Goal: Task Accomplishment & Management: Manage account settings

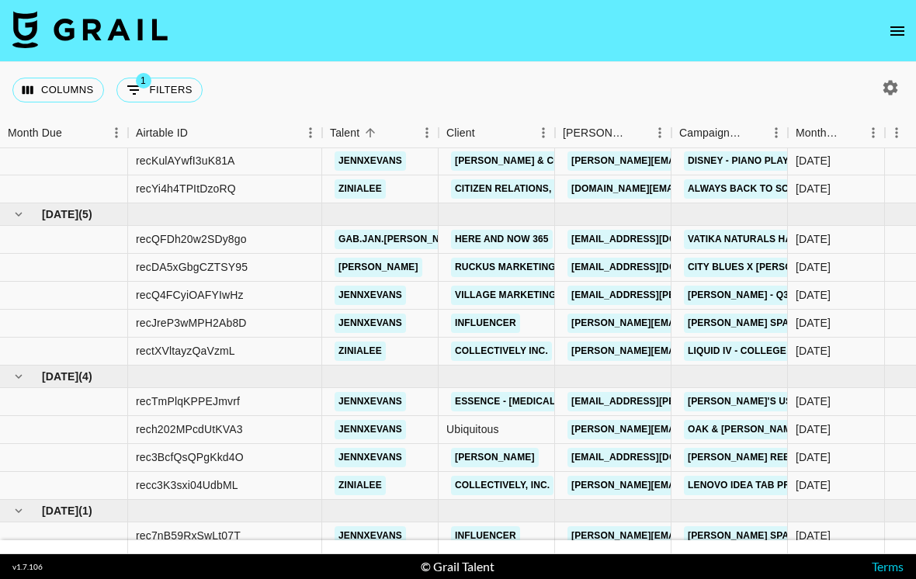
scroll to position [1187, 0]
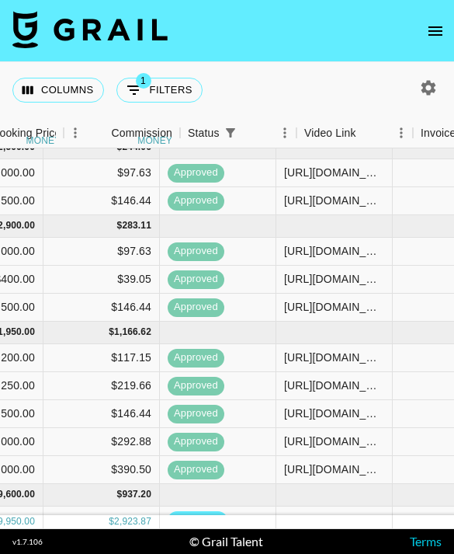
scroll to position [11, 970]
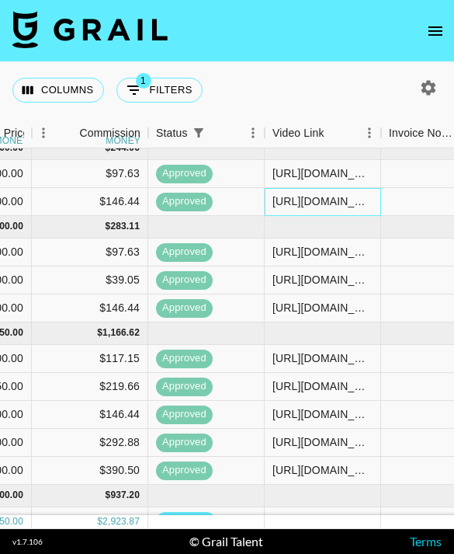
click at [332, 206] on div "[URL][DOMAIN_NAME]" at bounding box center [323, 201] width 100 height 16
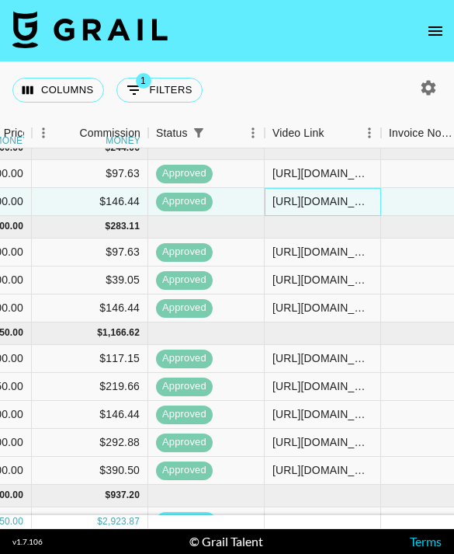
click at [332, 203] on div "[URL][DOMAIN_NAME]" at bounding box center [323, 201] width 100 height 16
click at [332, 204] on div "[URL][DOMAIN_NAME]" at bounding box center [323, 201] width 100 height 16
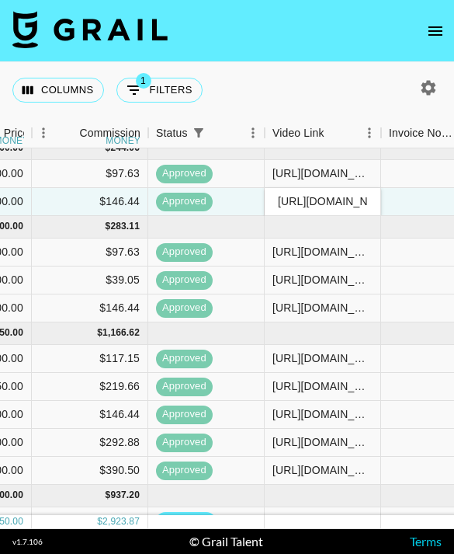
click at [334, 202] on input "[URL][DOMAIN_NAME]" at bounding box center [323, 201] width 114 height 12
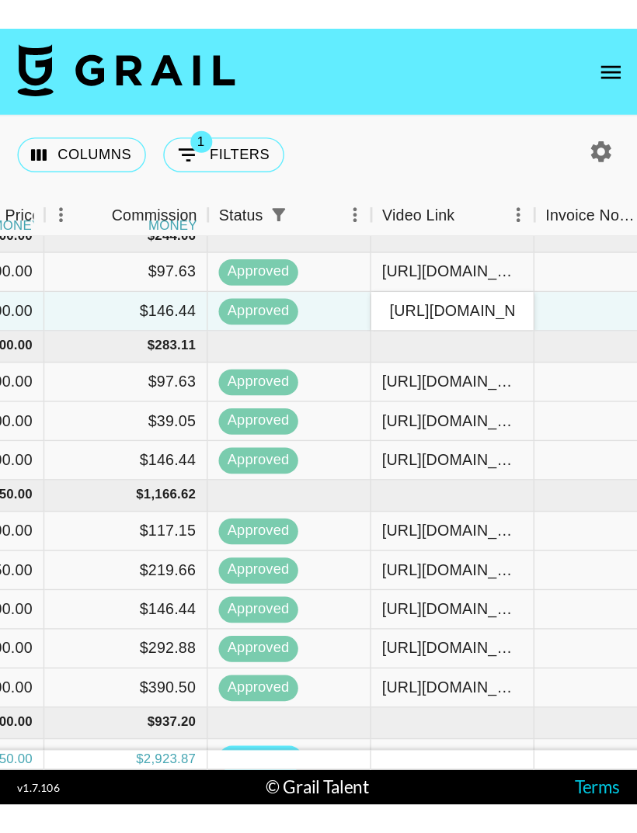
scroll to position [0, 243]
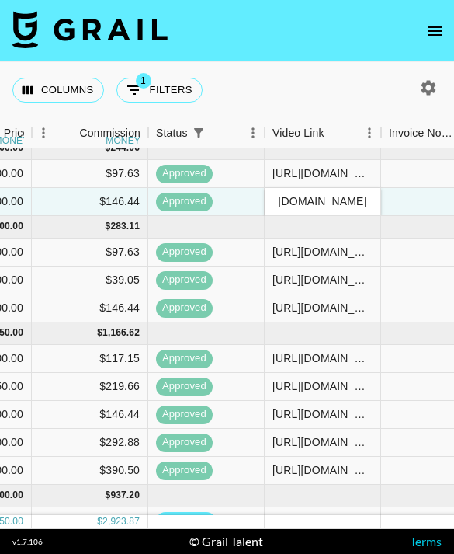
click at [342, 200] on input "[URL][DOMAIN_NAME]" at bounding box center [323, 201] width 114 height 12
click at [334, 207] on input "[URL][DOMAIN_NAME]" at bounding box center [323, 201] width 114 height 12
type input "https://www.tiktok.com/@jennxevans/video/753073671069565262207"
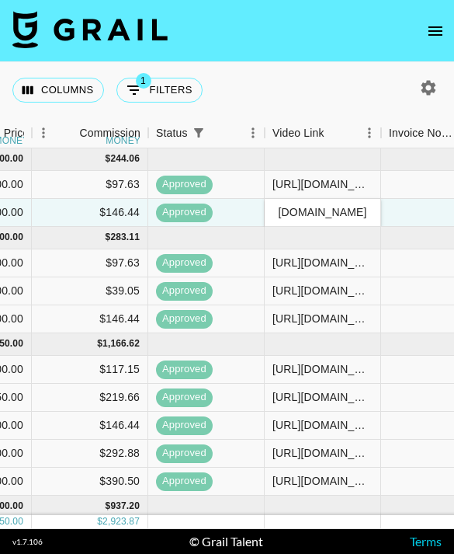
scroll to position [11, 970]
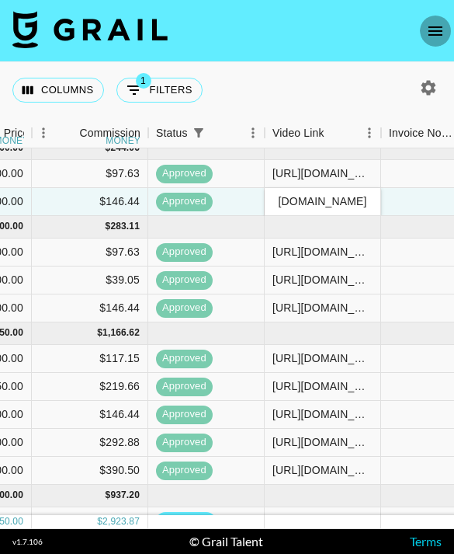
click at [428, 19] on button "open drawer" at bounding box center [435, 31] width 31 height 31
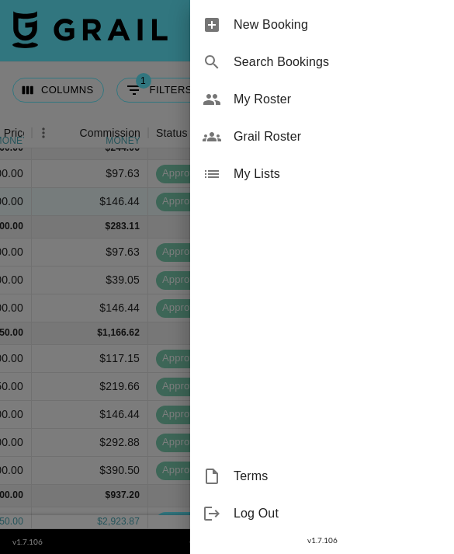
click at [311, 102] on span "My Roster" at bounding box center [338, 99] width 208 height 19
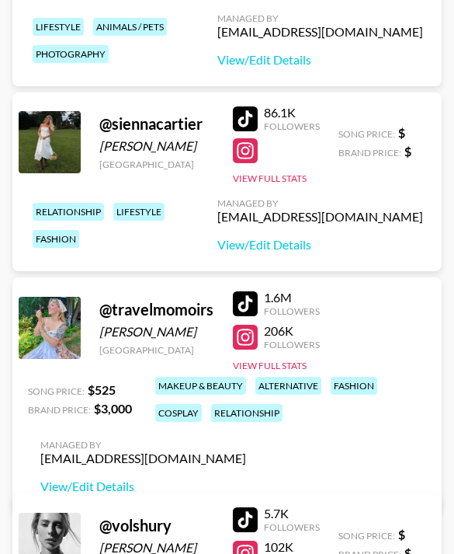
scroll to position [3365, 0]
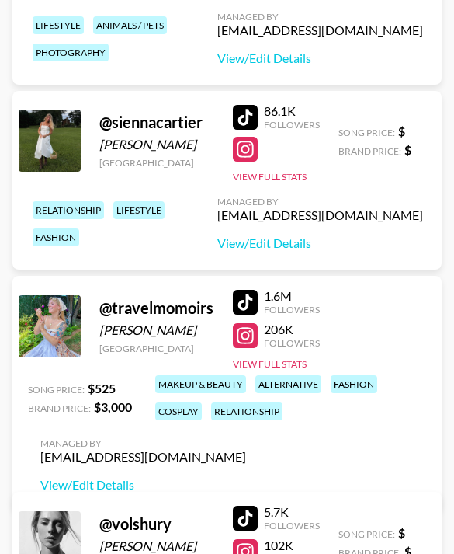
click at [242, 150] on div at bounding box center [245, 149] width 25 height 25
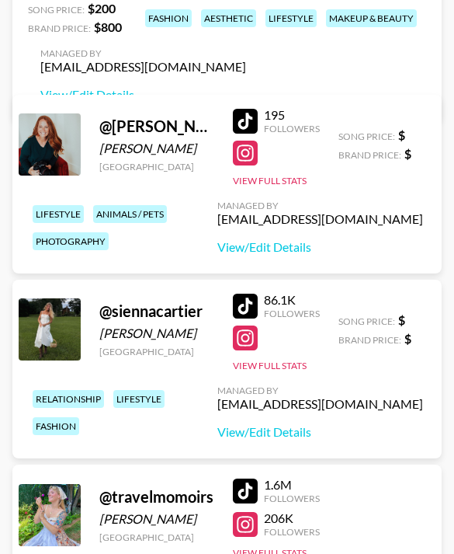
scroll to position [3129, 0]
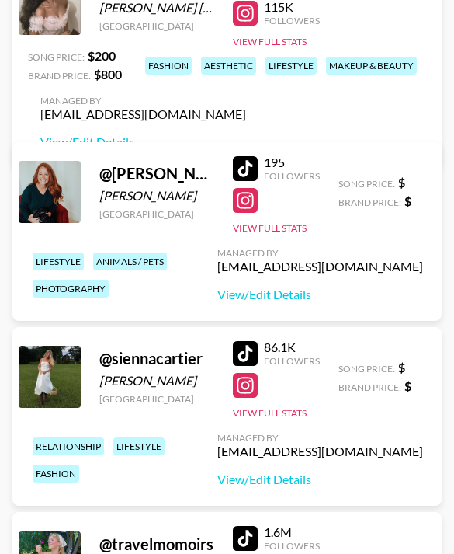
click at [249, 205] on div at bounding box center [245, 201] width 25 height 25
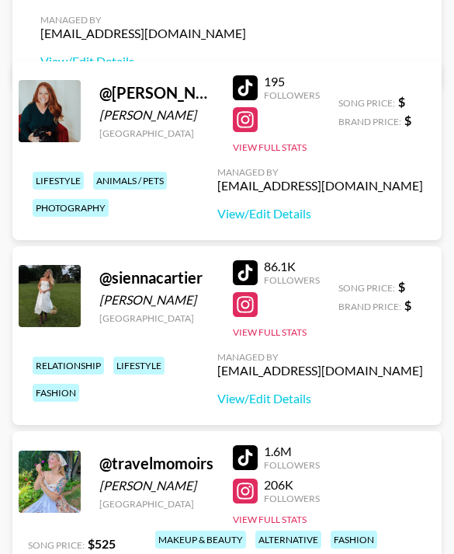
scroll to position [3210, 0]
click at [243, 120] on div at bounding box center [245, 120] width 25 height 25
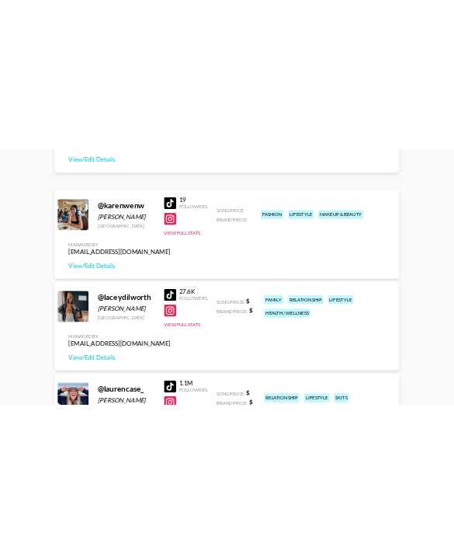
scroll to position [3389, 0]
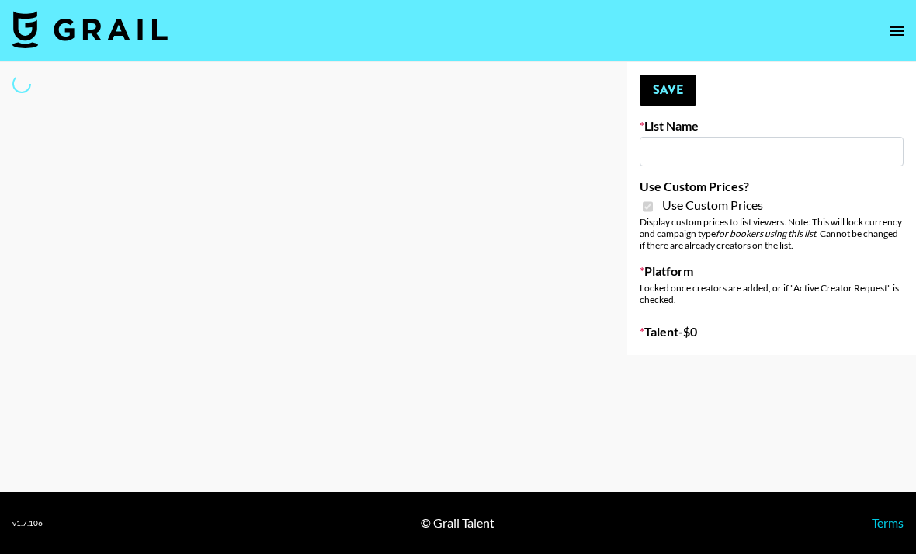
type input "HaruHaru Wonder 15/10"
checkbox input "true"
select select "Brand"
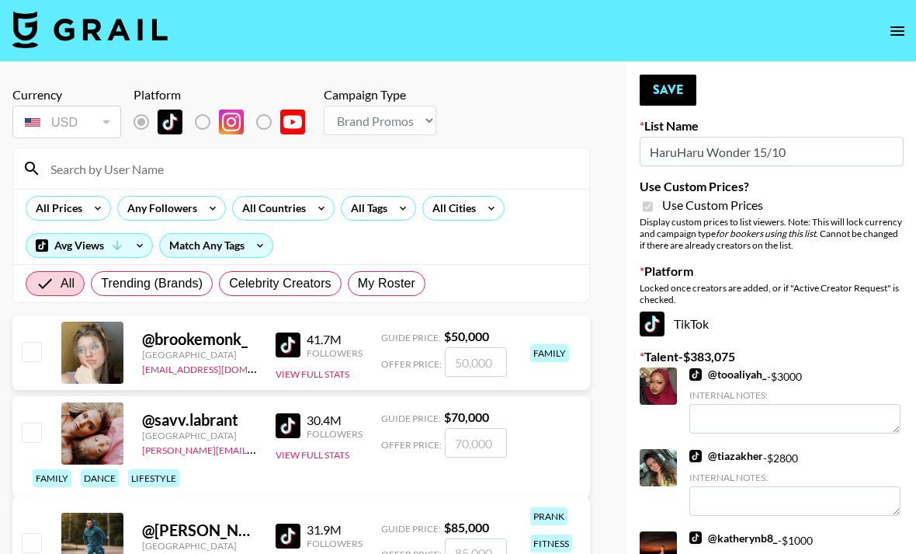
click at [892, 32] on icon "open drawer" at bounding box center [897, 31] width 19 height 19
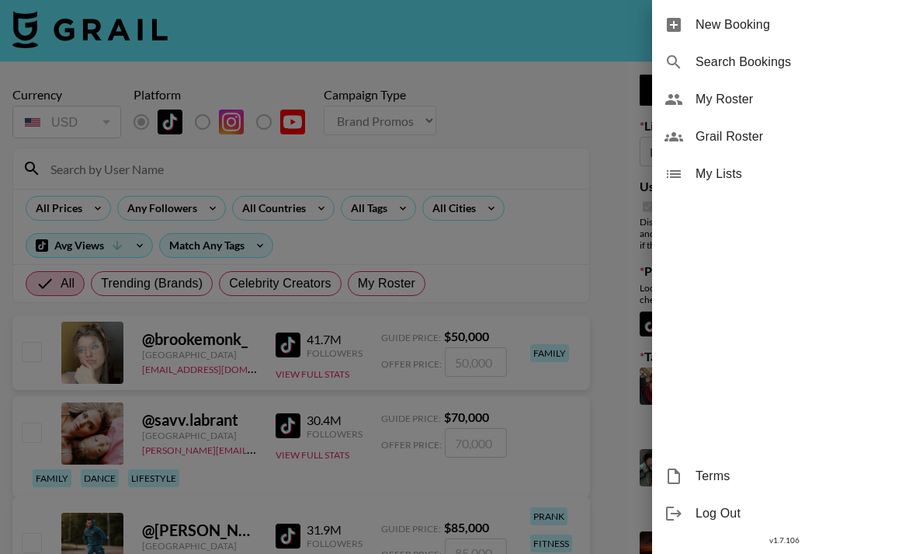
click at [520, 172] on div at bounding box center [458, 277] width 916 height 554
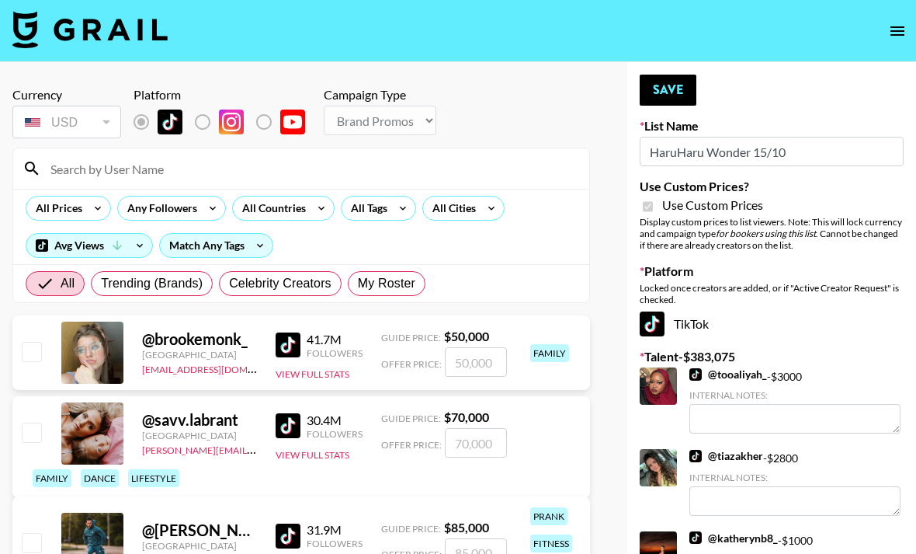
click at [193, 174] on input at bounding box center [310, 168] width 539 height 25
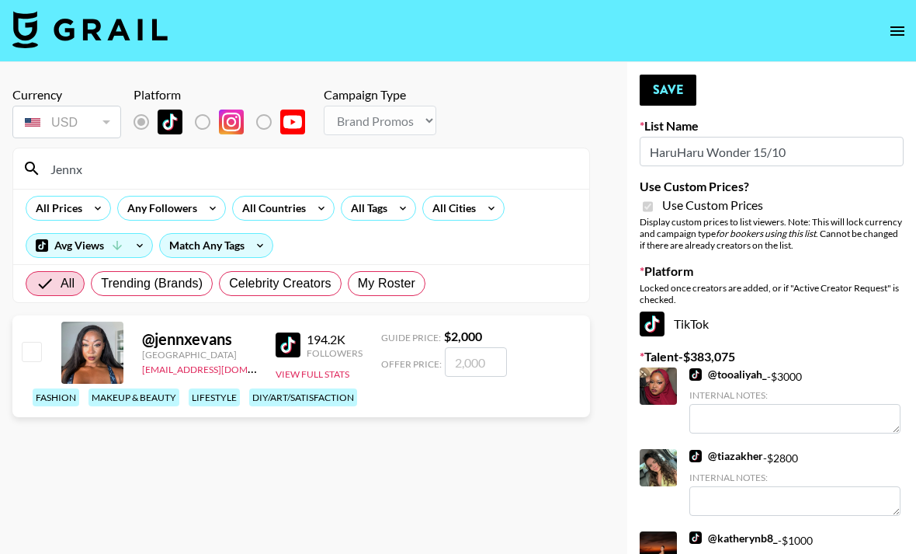
type input "Jennx"
click at [514, 363] on div "@ jennxevans United States slee@grail-talent.com 194.2K Followers View Full Sta…" at bounding box center [301, 366] width 578 height 102
click at [475, 363] on input "number" at bounding box center [476, 362] width 62 height 30
checkbox input "true"
type input "2000"
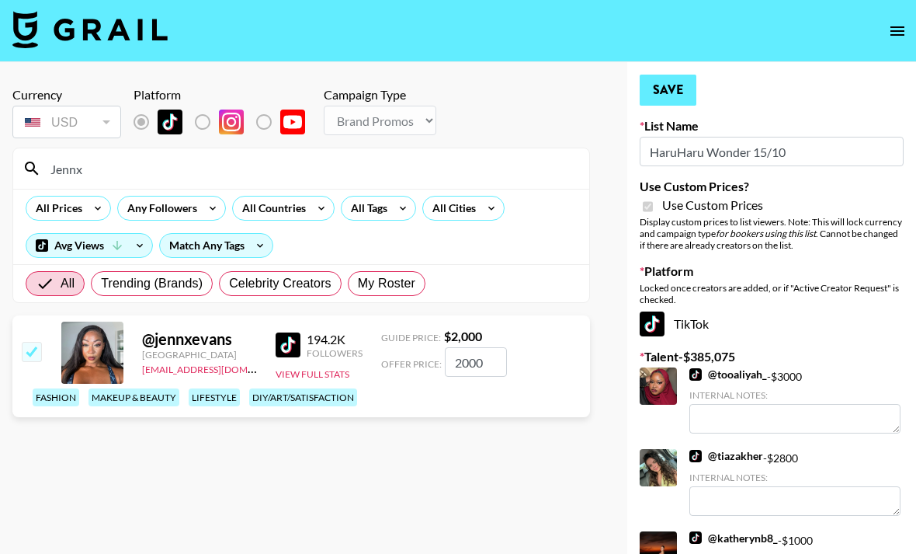
click at [673, 100] on button "Save" at bounding box center [668, 90] width 57 height 31
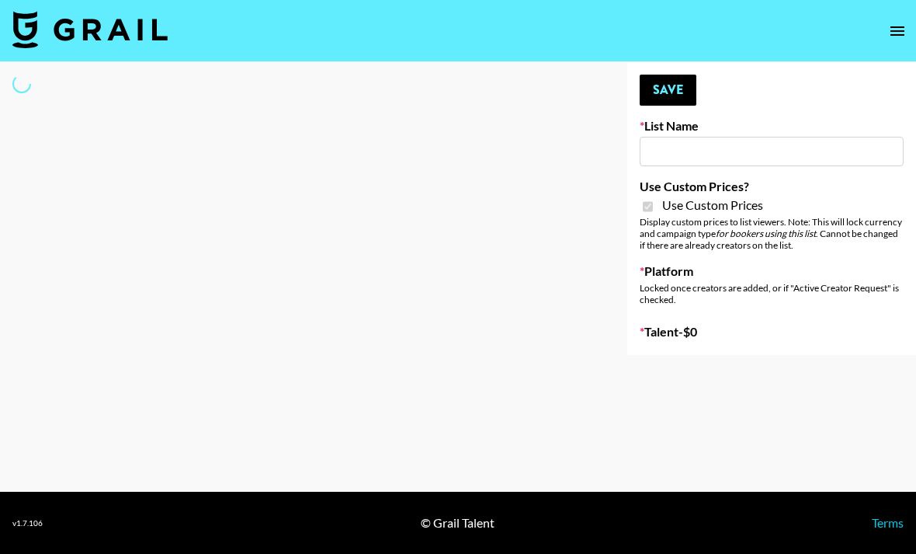
type input "SF-based Talent"
checkbox input "true"
select select "Brand"
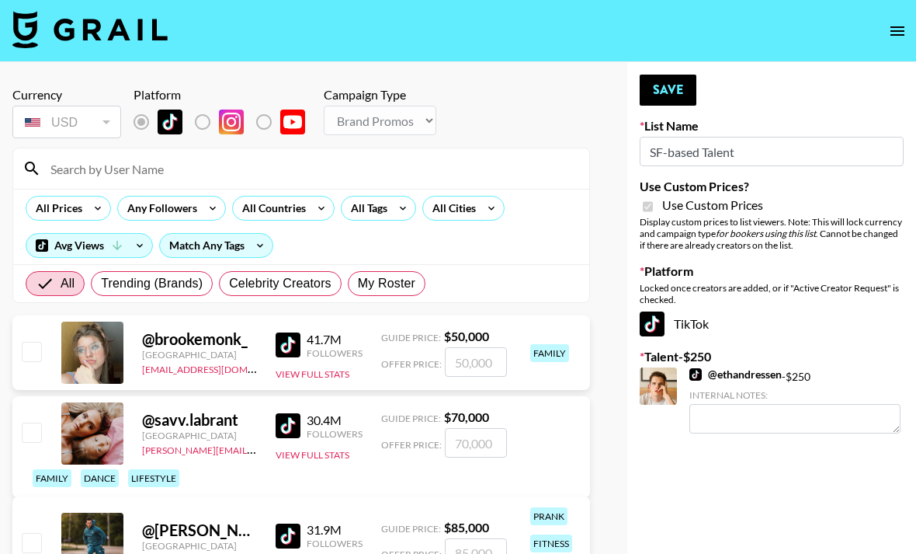
click at [252, 173] on input at bounding box center [310, 168] width 539 height 25
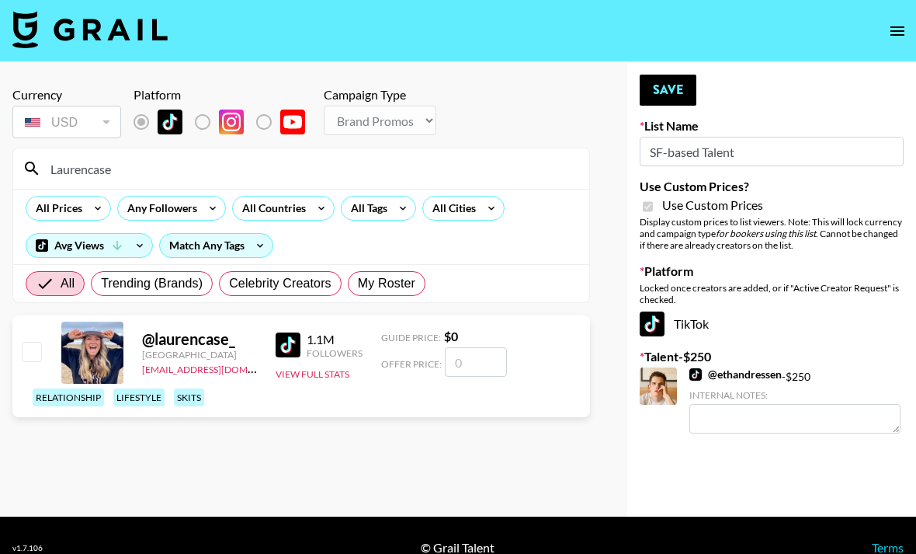
type input "Laurencase"
click at [472, 374] on input "number" at bounding box center [476, 362] width 62 height 30
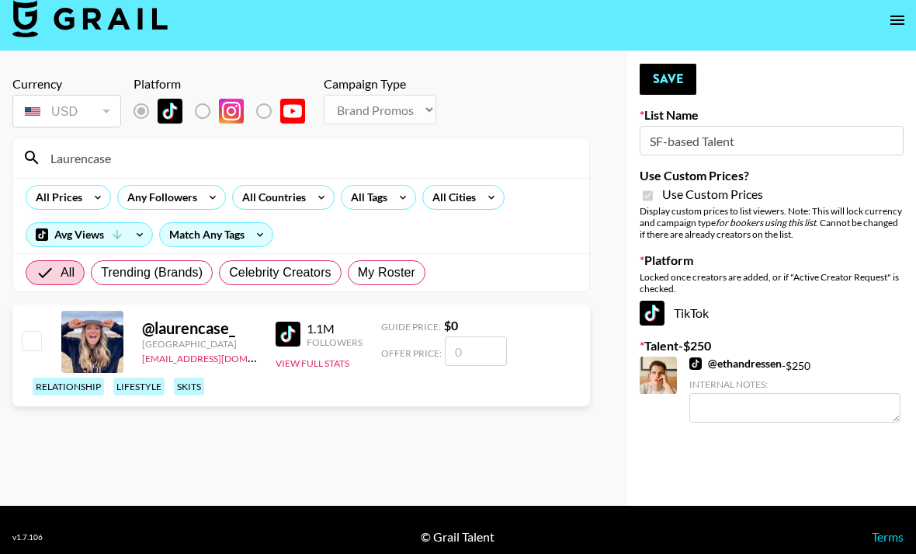
scroll to position [33, 0]
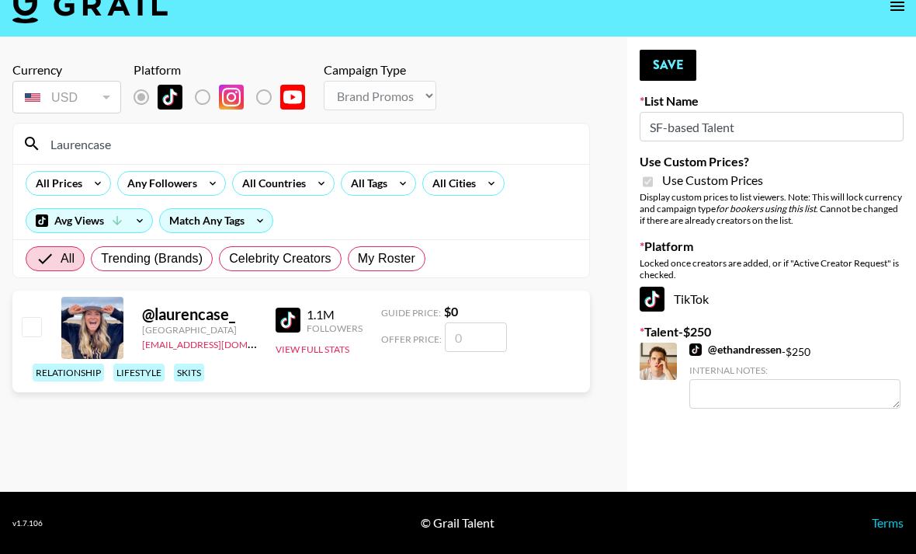
click at [480, 326] on input "number" at bounding box center [476, 337] width 62 height 30
type input "1"
checkbox input "true"
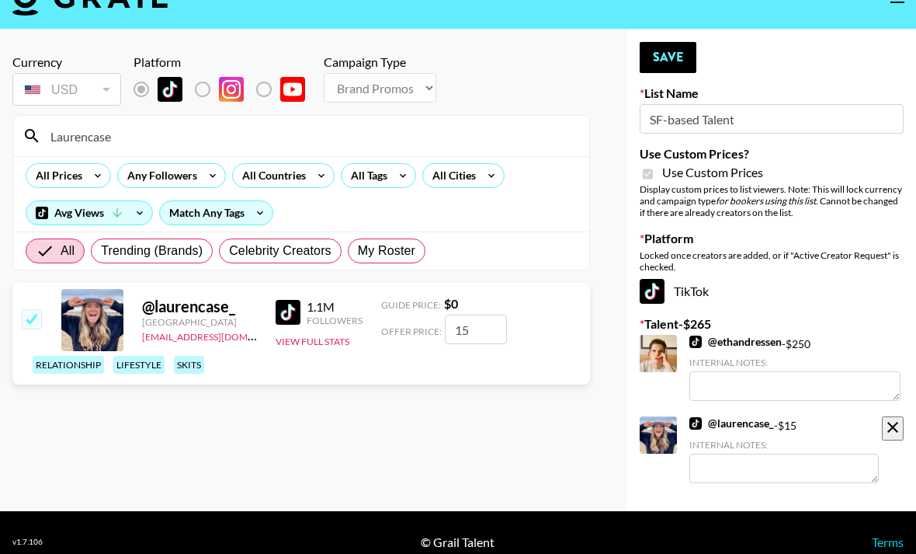
type input "1"
checkbox input "false"
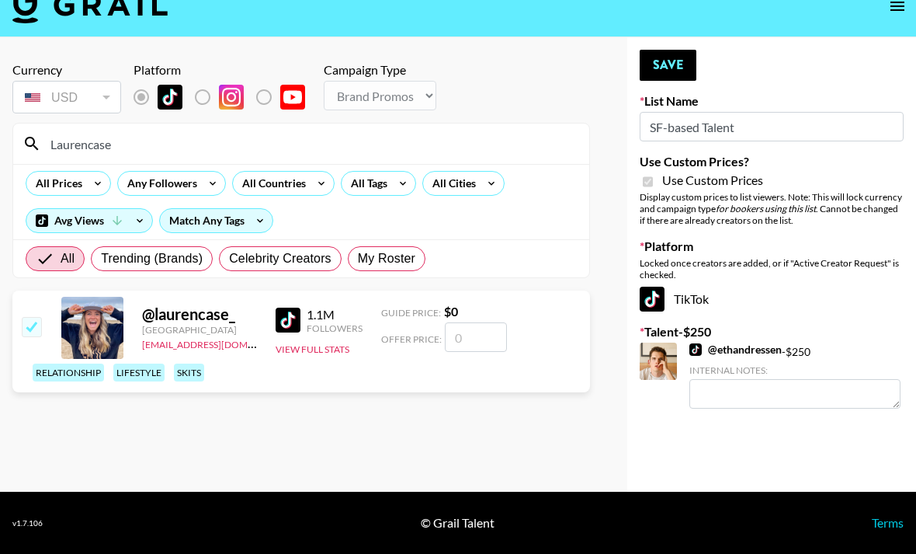
checkbox input "true"
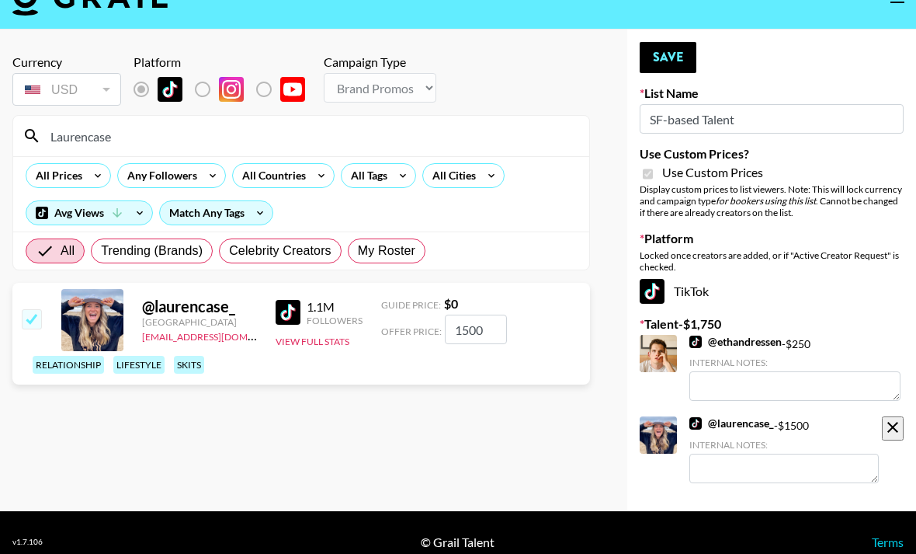
type input "1500"
click at [771, 447] on div "Internal Notes:" at bounding box center [784, 445] width 189 height 12
click at [772, 459] on textarea at bounding box center [784, 469] width 189 height 30
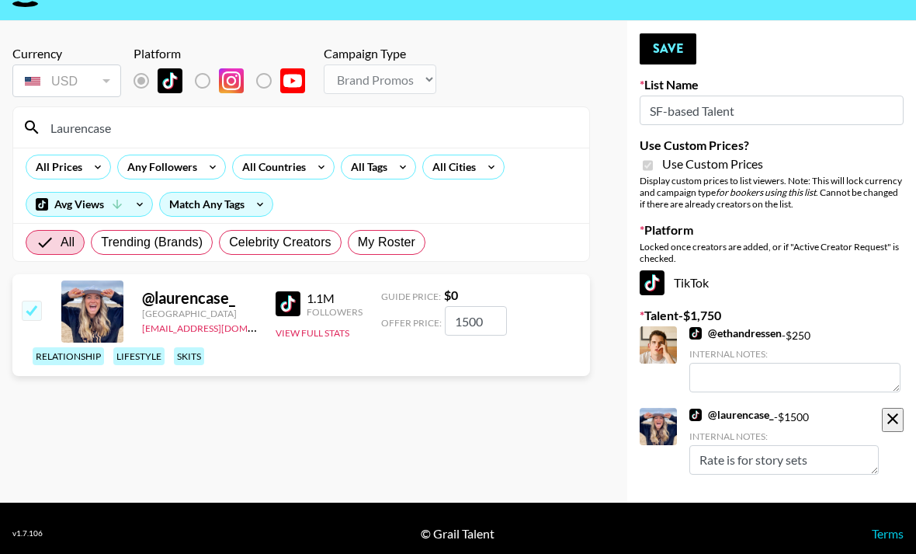
scroll to position [75, 0]
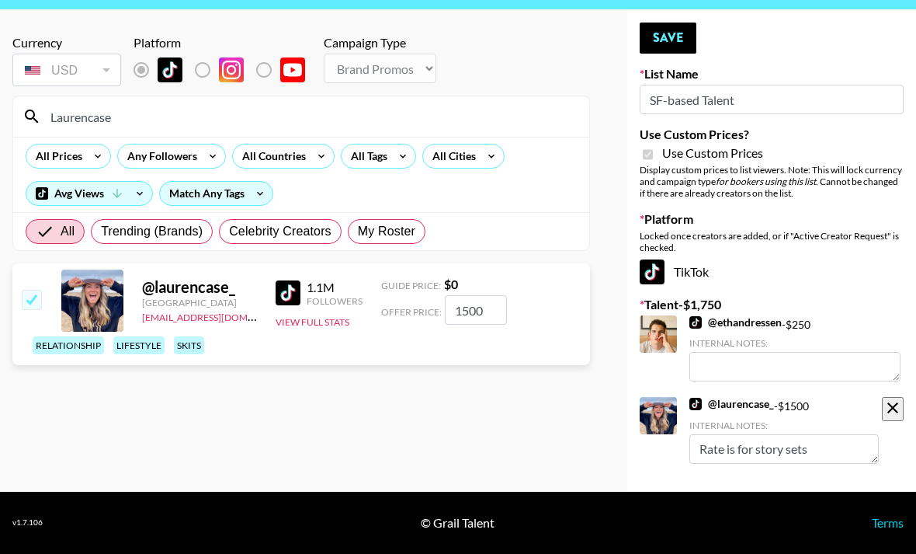
type textarea "Rate is for story sets"
click at [462, 295] on input "1500" at bounding box center [476, 310] width 62 height 30
type input "1"
checkbox input "false"
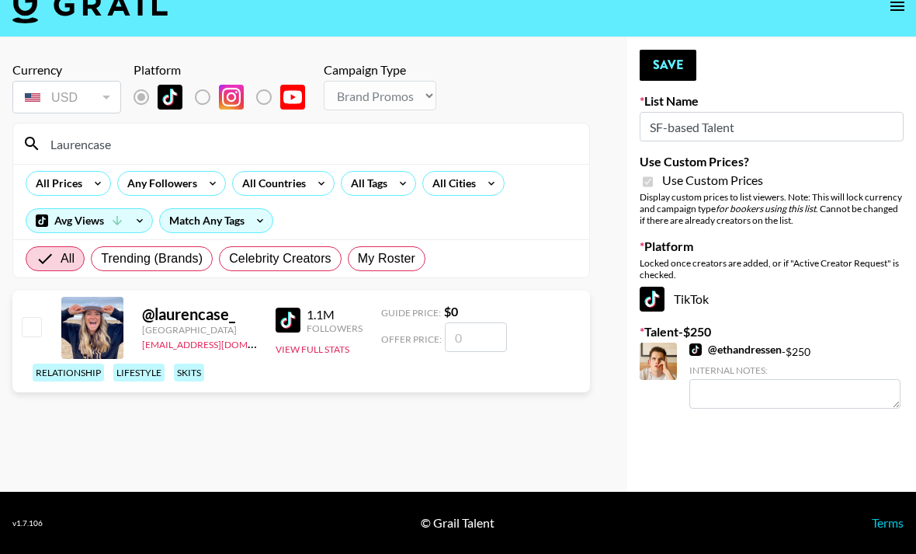
checkbox input "true"
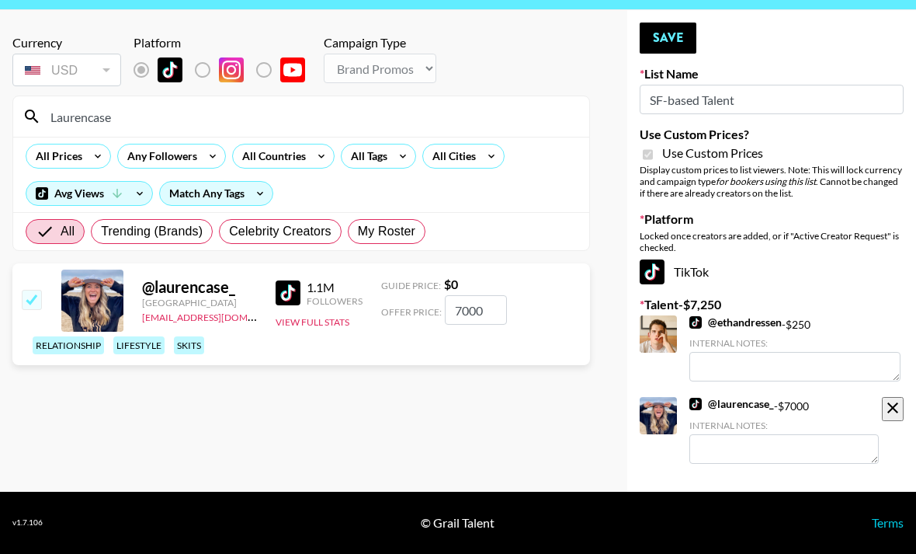
type input "7000"
click at [777, 434] on textarea at bounding box center [784, 449] width 189 height 30
type textarea "Rate is for 1 Dedicated TT, flexible rate"
